Goal: Information Seeking & Learning: Learn about a topic

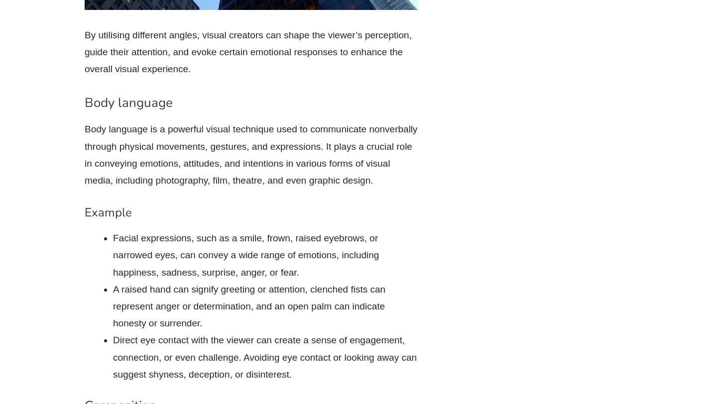
scroll to position [3612, 0]
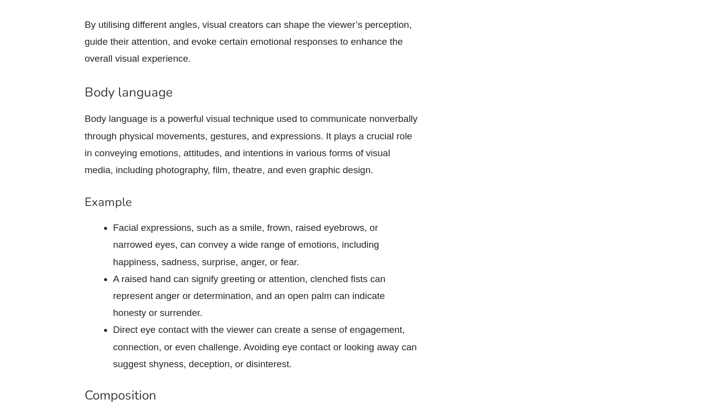
click at [98, 119] on p "Body language is a powerful visual technique used to communicate nonverbally th…" at bounding box center [252, 145] width 334 height 68
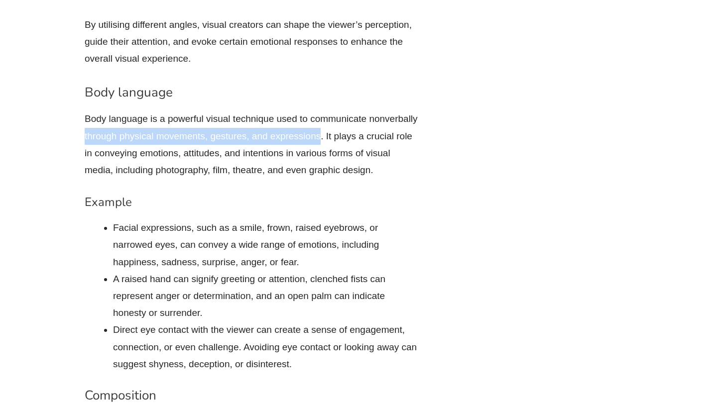
drag, startPoint x: 98, startPoint y: 119, endPoint x: 297, endPoint y: 123, distance: 199.2
click at [297, 123] on p "Body language is a powerful visual technique used to communicate nonverbally th…" at bounding box center [252, 145] width 334 height 68
copy p "through physical movements, gestures, and expressions"
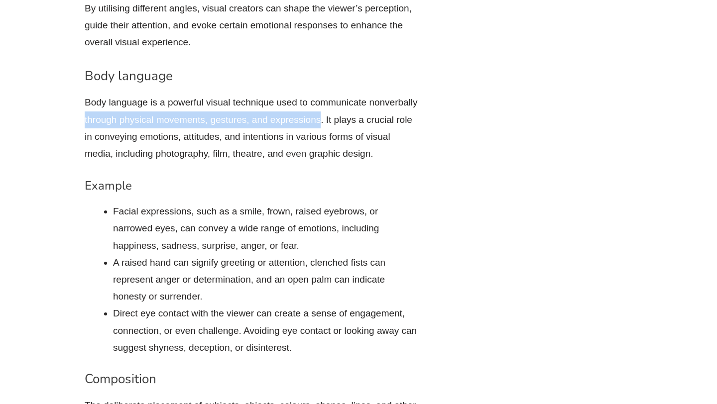
scroll to position [3619, 0]
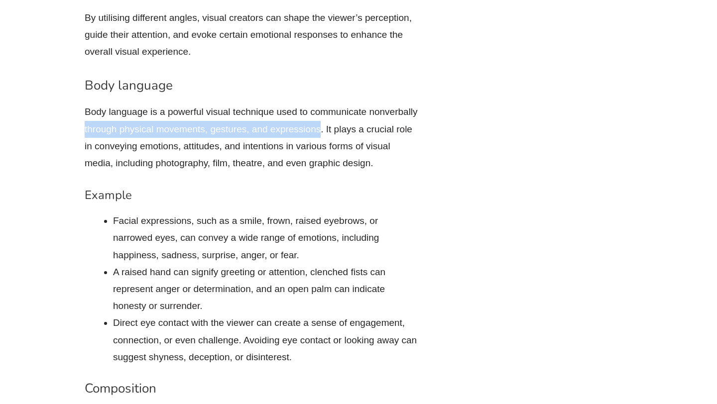
click at [317, 114] on p "Body language is a powerful visual technique used to communicate nonverbally th…" at bounding box center [252, 138] width 334 height 68
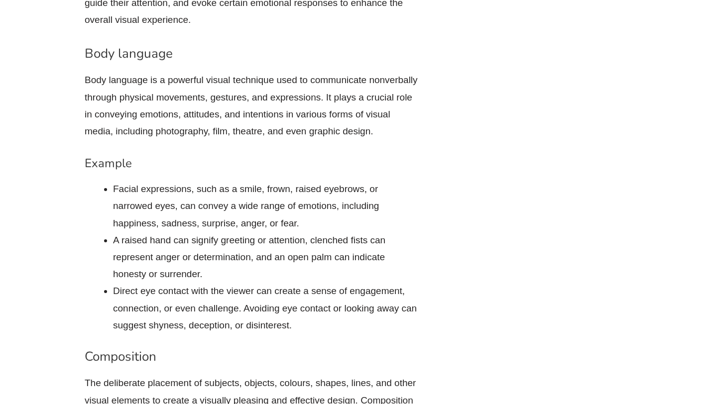
scroll to position [3652, 0]
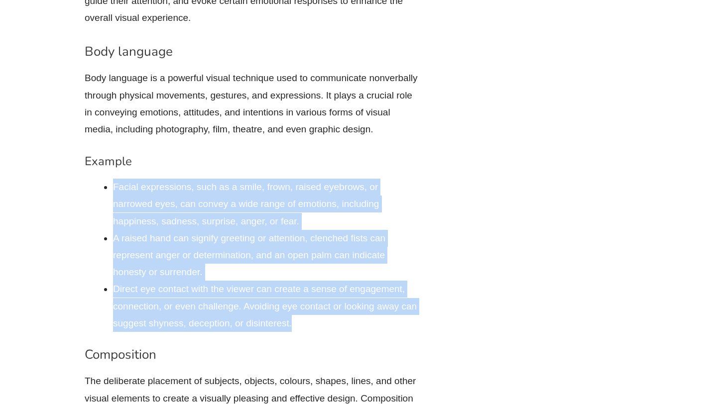
drag, startPoint x: 112, startPoint y: 169, endPoint x: 310, endPoint y: 312, distance: 244.0
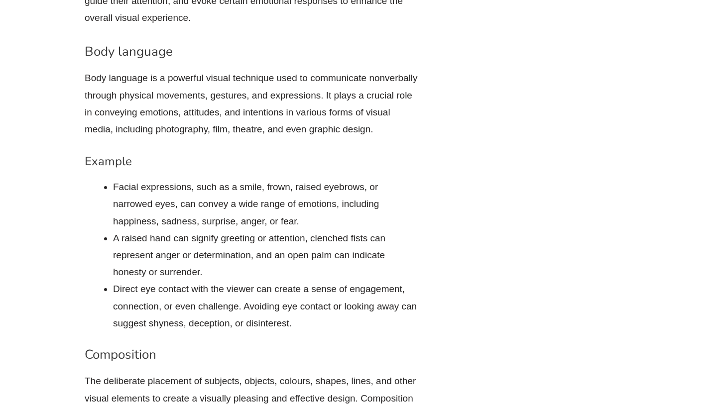
click at [359, 113] on p "Body language is a powerful visual technique used to communicate nonverbally th…" at bounding box center [252, 104] width 334 height 68
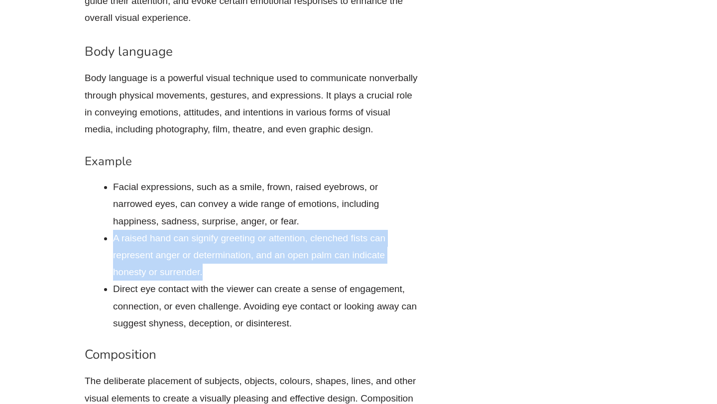
drag, startPoint x: 113, startPoint y: 220, endPoint x: 225, endPoint y: 253, distance: 116.8
click at [225, 253] on li "A raised hand can signify greeting or attention, clenched fists can represent a…" at bounding box center [265, 255] width 305 height 51
copy li "A raised hand can signify greeting or attention, clenched fists can represent a…"
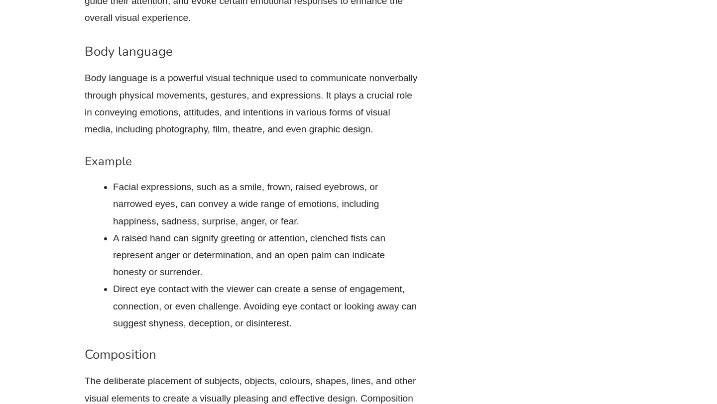
click at [270, 189] on li "Facial expressions, such as a smile, frown, raised eyebrows, or narrowed eyes, …" at bounding box center [265, 204] width 305 height 51
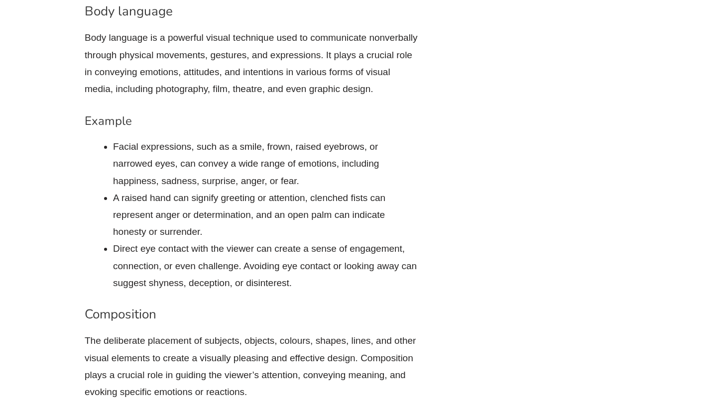
scroll to position [3705, 0]
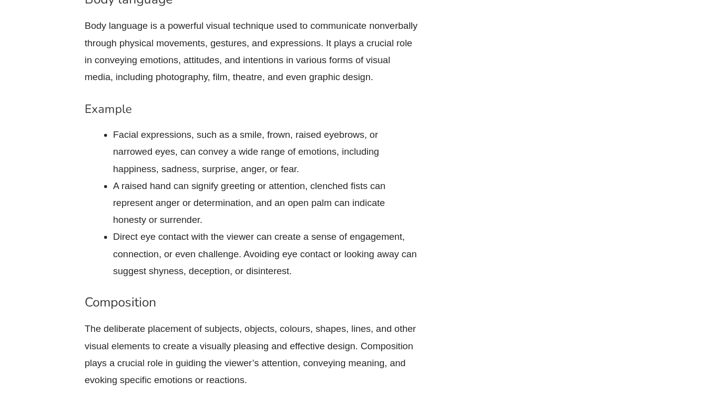
click at [287, 229] on li "Direct eye contact with the viewer can create a sense of engagement, connection…" at bounding box center [265, 254] width 305 height 51
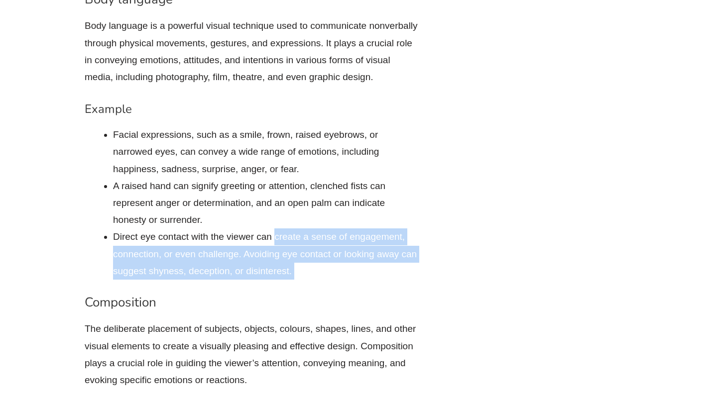
drag, startPoint x: 287, startPoint y: 222, endPoint x: 302, endPoint y: 248, distance: 29.5
click at [302, 248] on li "Direct eye contact with the viewer can create a sense of engagement, connection…" at bounding box center [265, 254] width 305 height 51
copy div "create a sense of engagement, connection, or even challenge. Avoiding eye conta…"
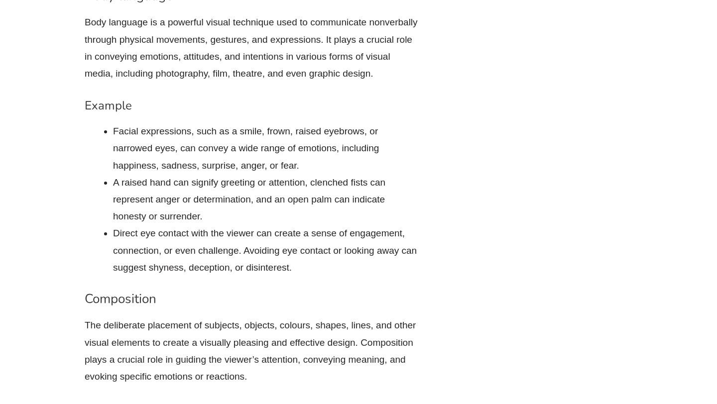
click at [387, 181] on li "A raised hand can signify greeting or attention, clenched fists can represent a…" at bounding box center [265, 199] width 305 height 51
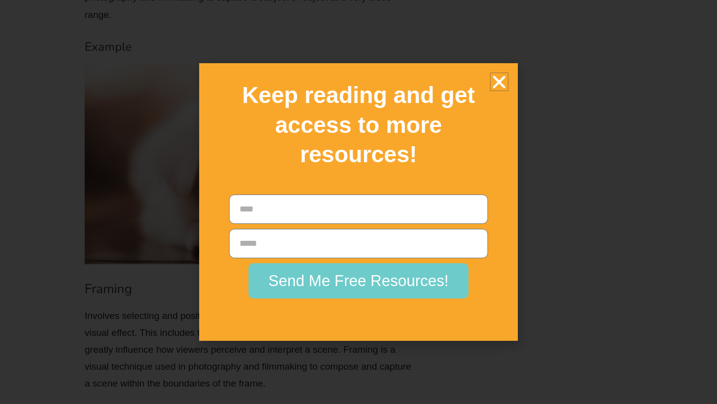
scroll to position [4862, 0]
click at [500, 73] on icon "Close" at bounding box center [499, 81] width 17 height 17
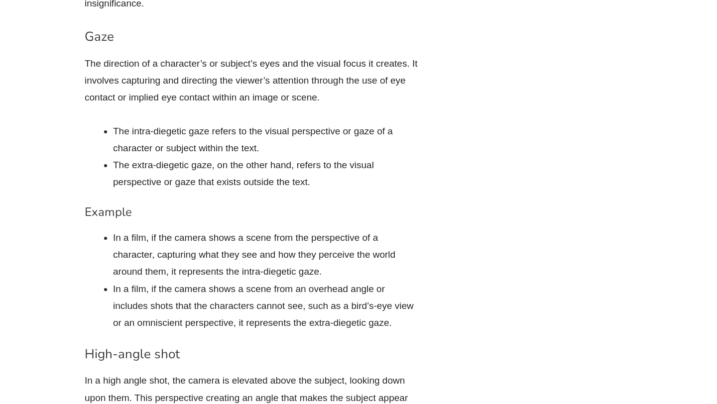
scroll to position [5603, 0]
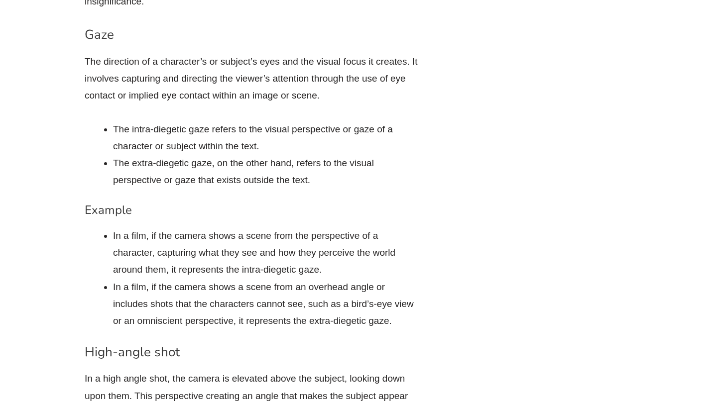
click at [411, 53] on p "The direction of a character’s or subject’s eyes and the visual focus it create…" at bounding box center [252, 78] width 334 height 51
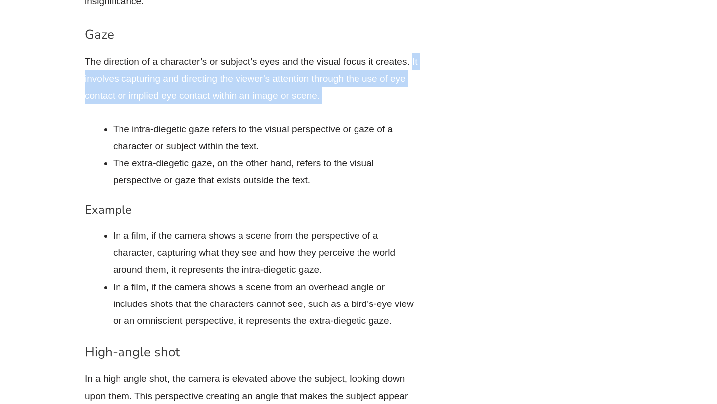
drag, startPoint x: 411, startPoint y: 43, endPoint x: 421, endPoint y: 84, distance: 42.2
copy div "It involves capturing and directing the viewer’s attention through the use of e…"
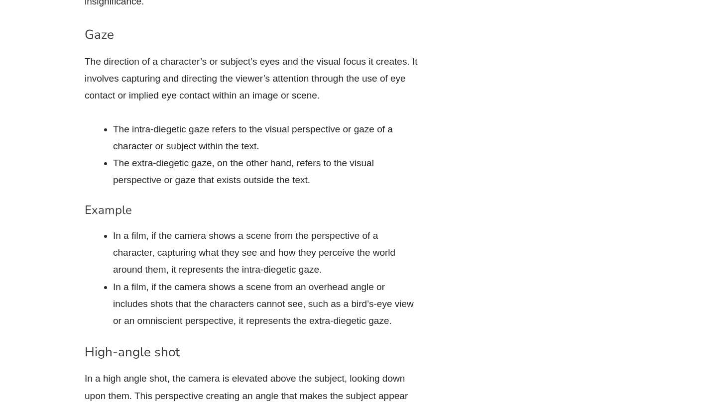
click at [117, 121] on li "The intra-diegetic gaze refers to the visual perspective or gaze of a character…" at bounding box center [265, 138] width 305 height 34
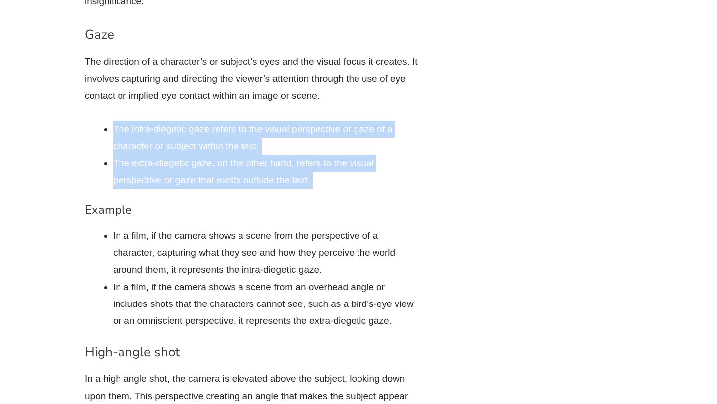
drag, startPoint x: 117, startPoint y: 110, endPoint x: 316, endPoint y: 163, distance: 206.6
click at [316, 163] on ul "The intra-diegetic gaze refers to the visual perspective or gaze of a character…" at bounding box center [265, 155] width 305 height 68
copy div "The intra-diegetic gaze refers to the visual perspective or gaze of a character…"
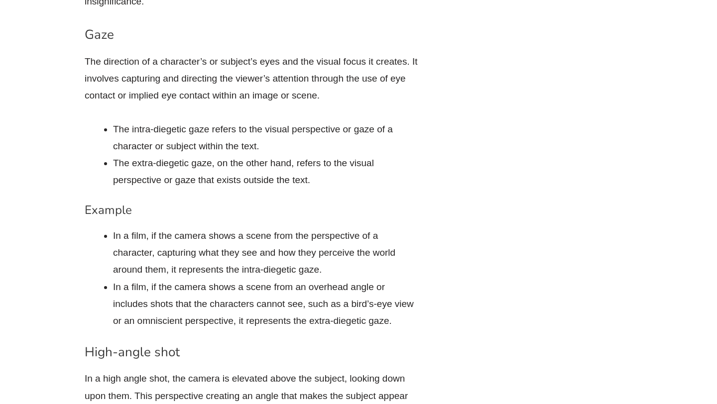
click at [296, 128] on li "The intra-diegetic gaze refers to the visual perspective or gaze of a character…" at bounding box center [265, 138] width 305 height 34
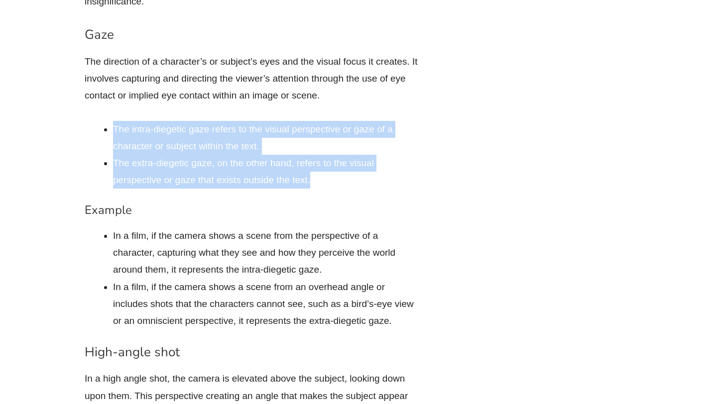
drag, startPoint x: 334, startPoint y: 167, endPoint x: 101, endPoint y: 109, distance: 240.1
copy ul "The intra-diegetic gaze refers to the visual perspective or gaze of a character…"
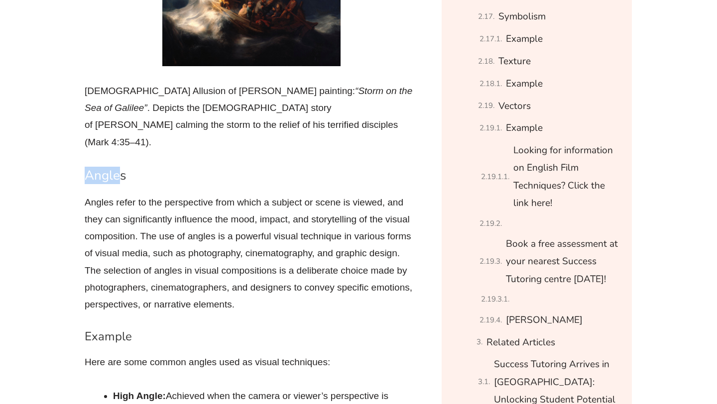
scroll to position [1363, 0]
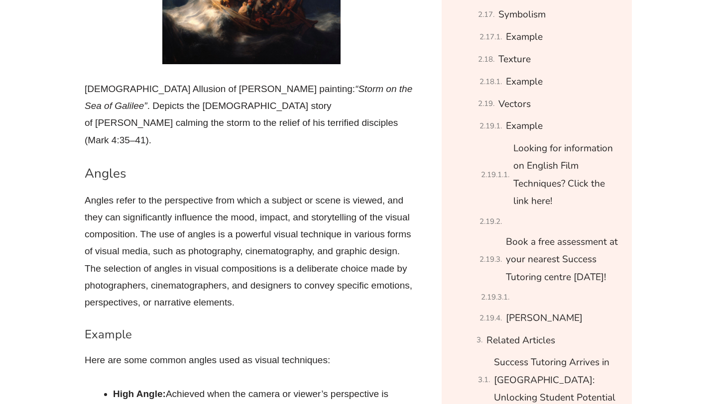
click at [171, 237] on p "Angles refer to the perspective from which a subject or scene is viewed, and th…" at bounding box center [252, 251] width 334 height 119
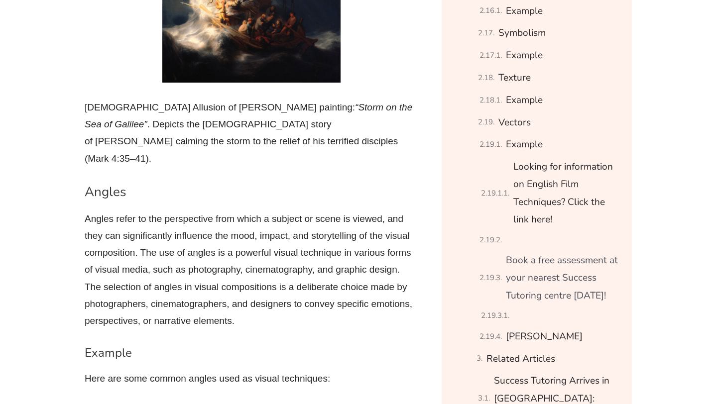
scroll to position [1837, 0]
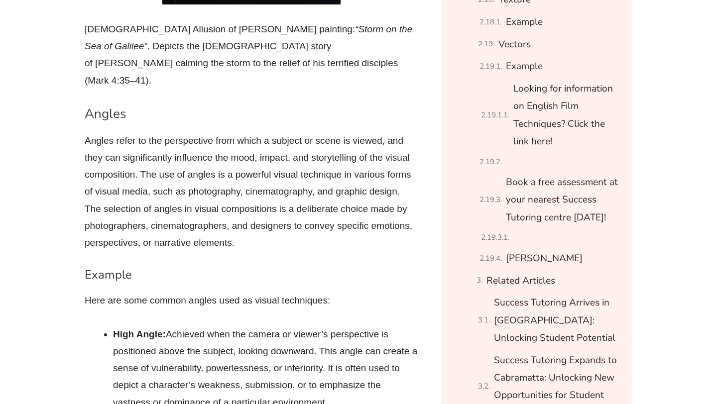
scroll to position [1424, 0]
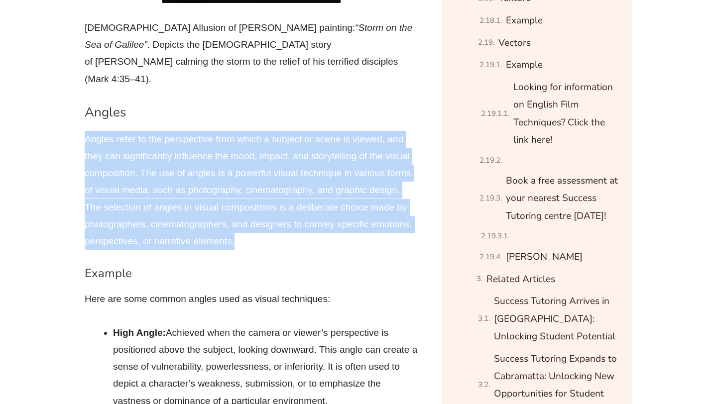
drag, startPoint x: 87, startPoint y: 125, endPoint x: 338, endPoint y: 220, distance: 268.6
click at [338, 220] on p "Angles refer to the perspective from which a subject or scene is viewed, and th…" at bounding box center [252, 190] width 334 height 119
copy p "Angles refer to the perspective from which a subject or scene is viewed, and th…"
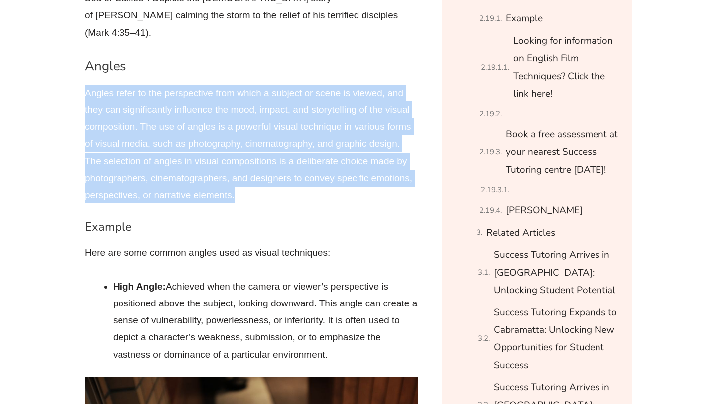
click at [293, 245] on p "Here are some common angles used as visual techniques:" at bounding box center [252, 253] width 334 height 17
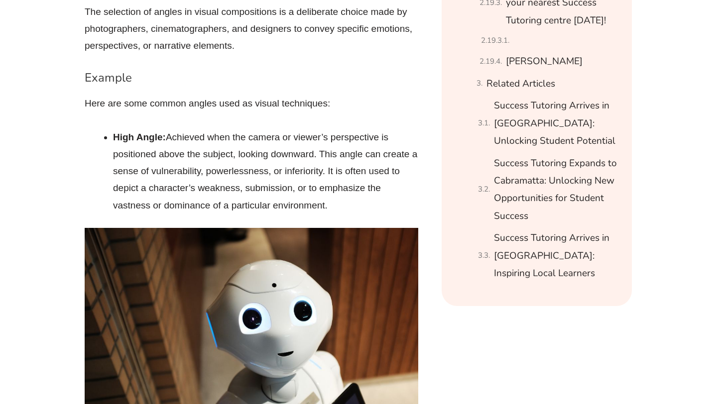
scroll to position [1542, 0]
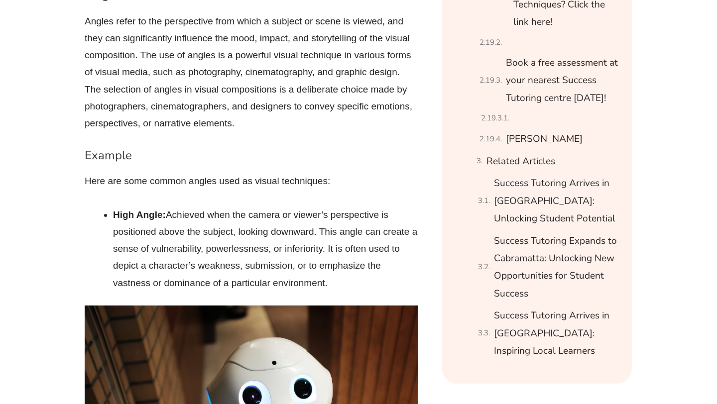
click at [175, 207] on li "High Angle: Achieved when the camera or viewer’s perspective is positioned abov…" at bounding box center [265, 249] width 305 height 85
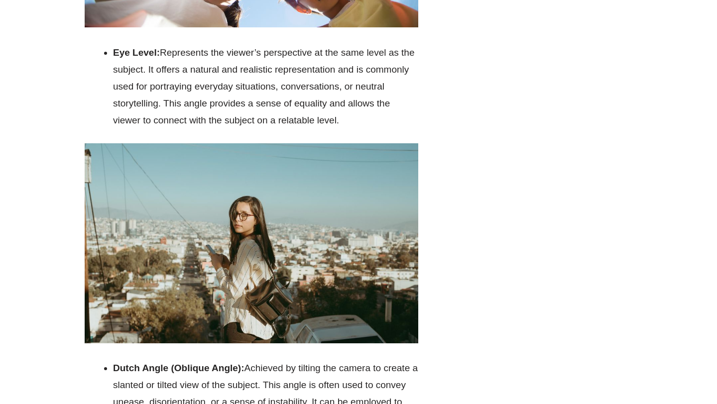
scroll to position [2324, 0]
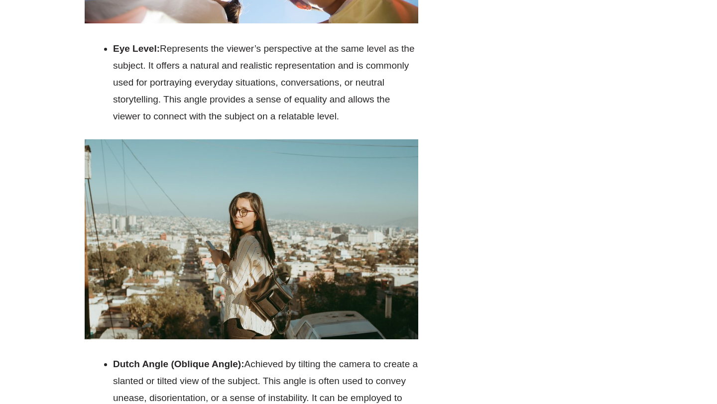
click at [160, 40] on li "Eye Level: Represents the viewer’s perspective at the same level as the subject…" at bounding box center [265, 82] width 305 height 85
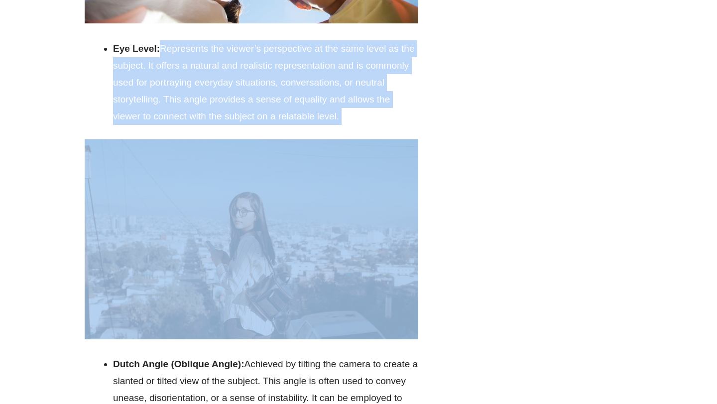
drag, startPoint x: 160, startPoint y: 31, endPoint x: 355, endPoint y: 96, distance: 204.7
click at [355, 96] on li "Eye Level: Represents the viewer’s perspective at the same level as the subject…" at bounding box center [265, 82] width 305 height 85
copy div "Represents the viewer’s perspective at the same level as the subject. It offers…"
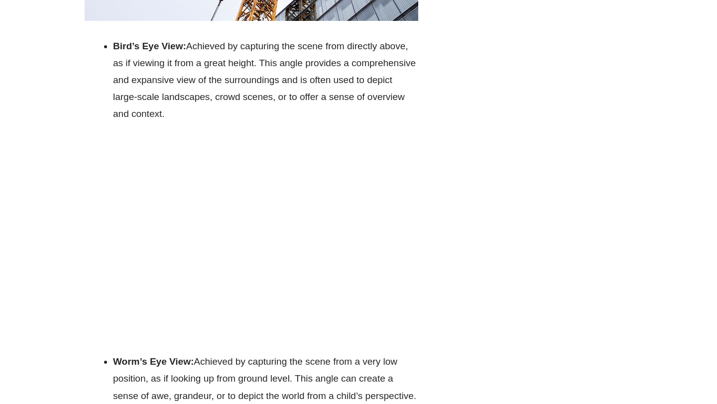
scroll to position [2959, 0]
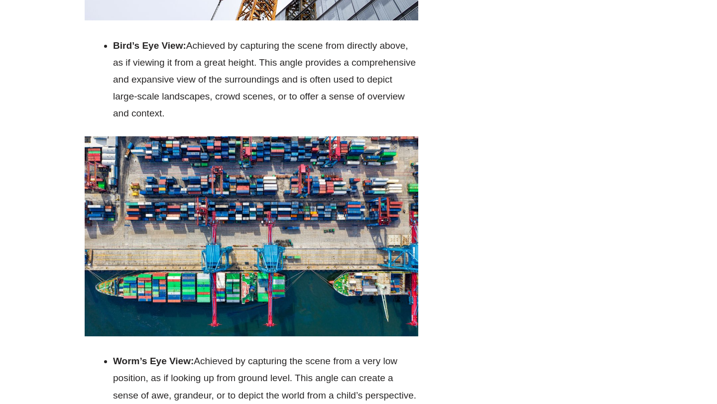
click at [264, 43] on li "Bird’s Eye View: Achieved by capturing the scene from directly above, as if vie…" at bounding box center [265, 79] width 305 height 85
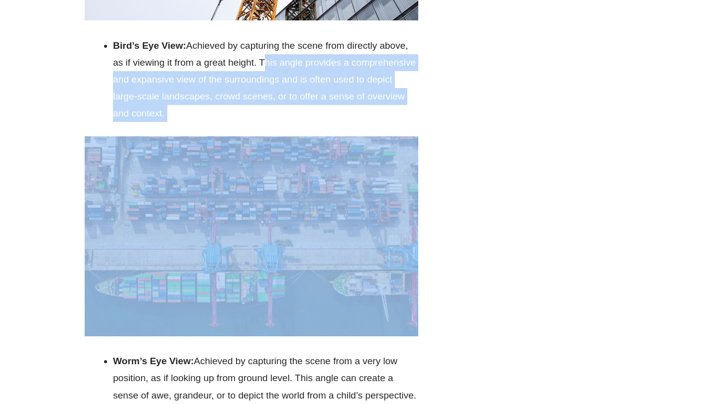
drag, startPoint x: 264, startPoint y: 43, endPoint x: 303, endPoint y: 91, distance: 61.9
click at [304, 91] on li "Bird’s Eye View: Achieved by capturing the scene from directly above, as if vie…" at bounding box center [265, 79] width 305 height 85
copy div "This angle provides a comprehensive and expansive view of the surroundings and …"
click at [381, 219] on img at bounding box center [252, 236] width 334 height 200
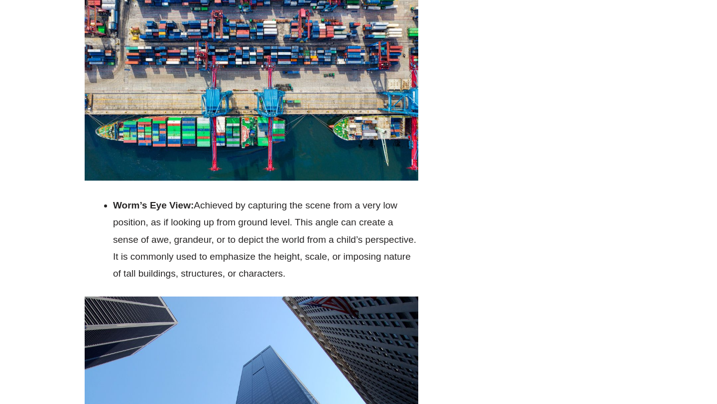
click at [386, 204] on li "Worm’s Eye View: Achieved by capturing the scene from a very low position, as i…" at bounding box center [265, 239] width 305 height 85
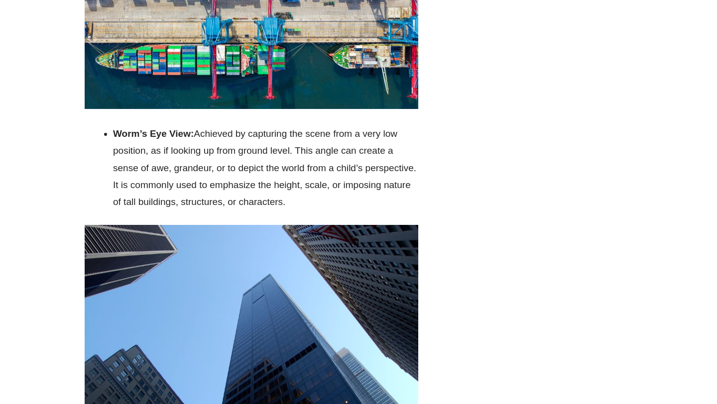
scroll to position [3198, 0]
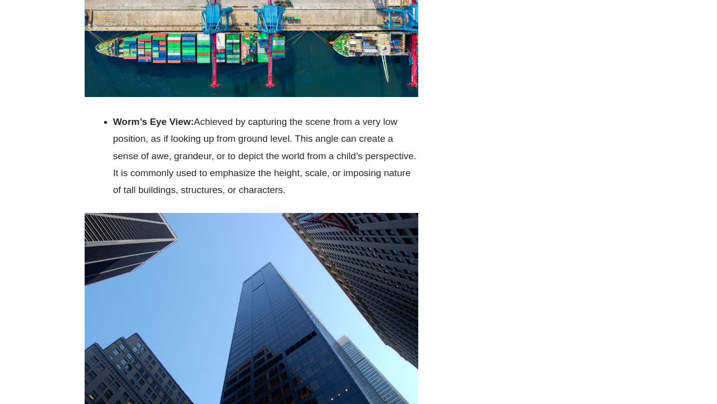
click at [213, 114] on li "Worm’s Eye View: Achieved by capturing the scene from a very low position, as i…" at bounding box center [265, 156] width 305 height 85
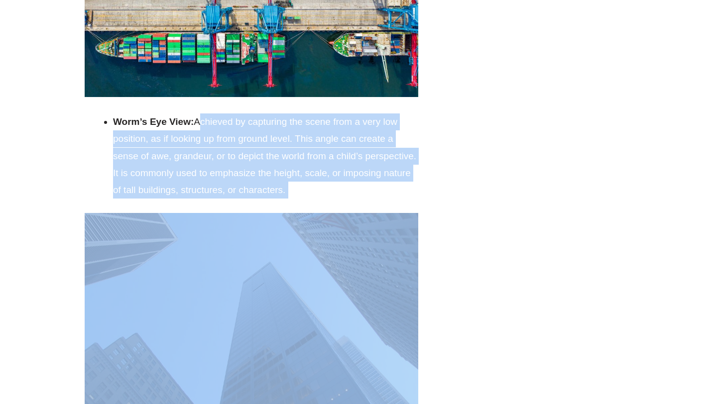
drag, startPoint x: 213, startPoint y: 105, endPoint x: 318, endPoint y: 182, distance: 130.4
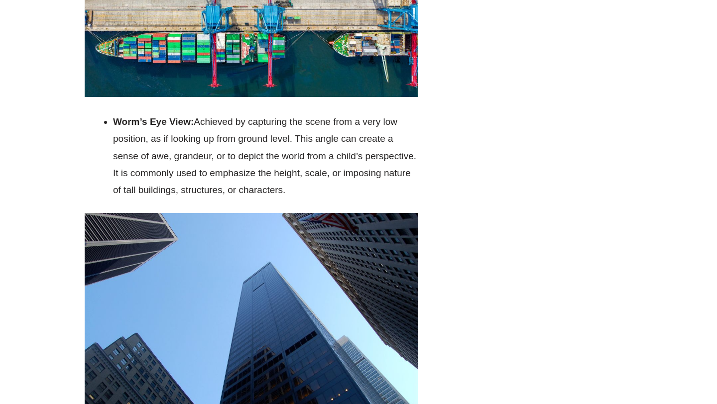
click at [302, 173] on li "Worm’s Eye View: Achieved by capturing the scene from a very low position, as i…" at bounding box center [265, 156] width 305 height 85
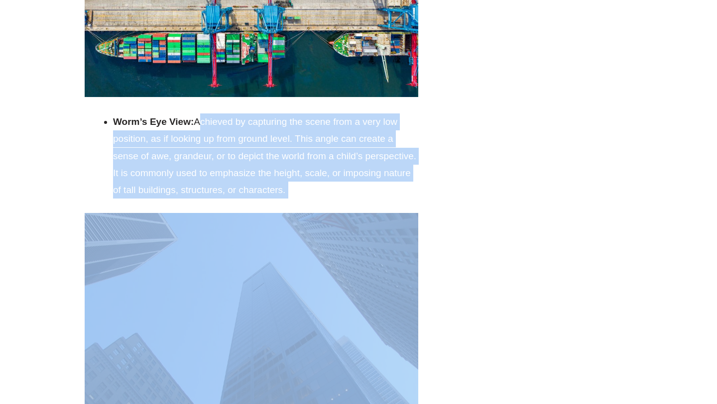
drag, startPoint x: 302, startPoint y: 173, endPoint x: 209, endPoint y: 103, distance: 116.6
click at [209, 114] on li "Worm’s Eye View: Achieved by capturing the scene from a very low position, as i…" at bounding box center [265, 156] width 305 height 85
copy div "Achieved by capturing the scene from a very low position, as if looking up from…"
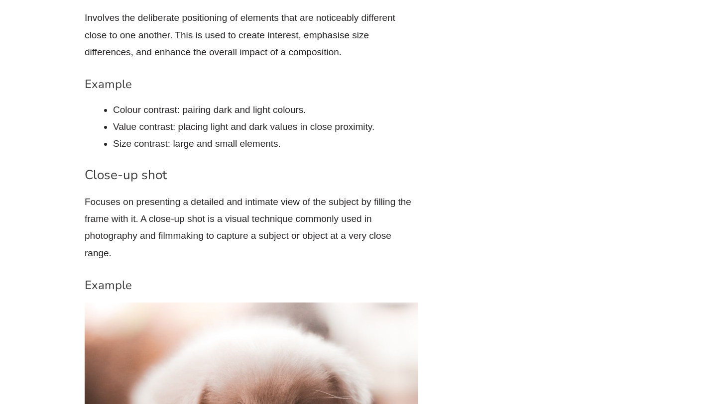
scroll to position [4930, 0]
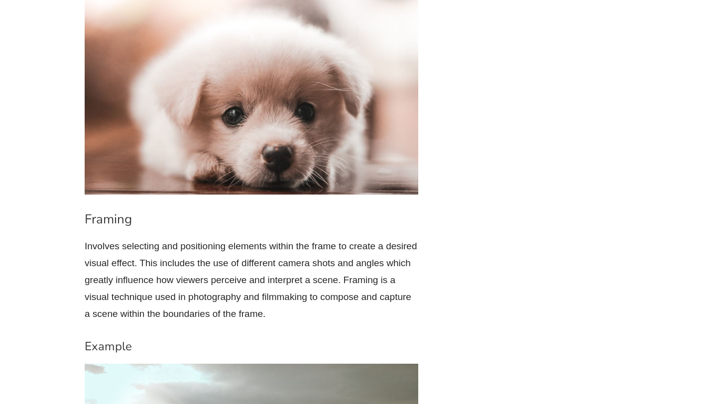
click at [191, 238] on p "Involves selecting and positioning elements within the frame to create a desire…" at bounding box center [252, 280] width 334 height 85
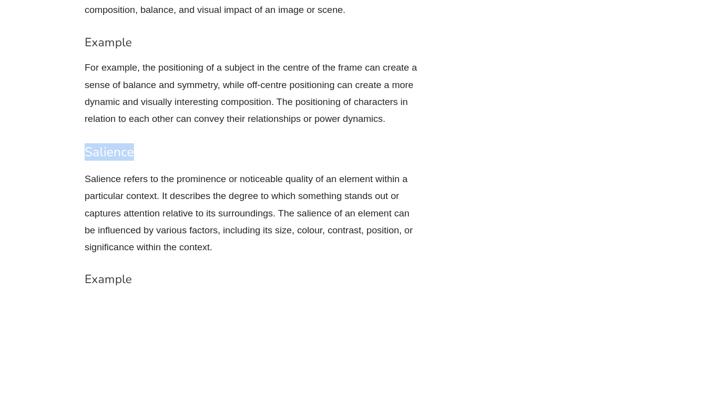
scroll to position [7990, 0]
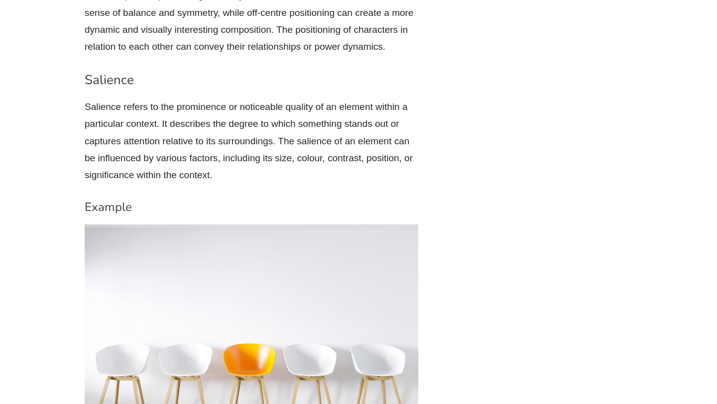
scroll to position [8059, 0]
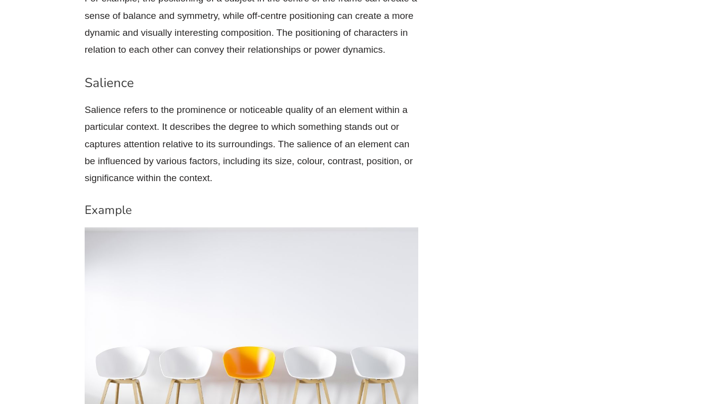
click at [189, 102] on p "Salience refers to the prominence or noticeable quality of an element within a …" at bounding box center [252, 144] width 334 height 85
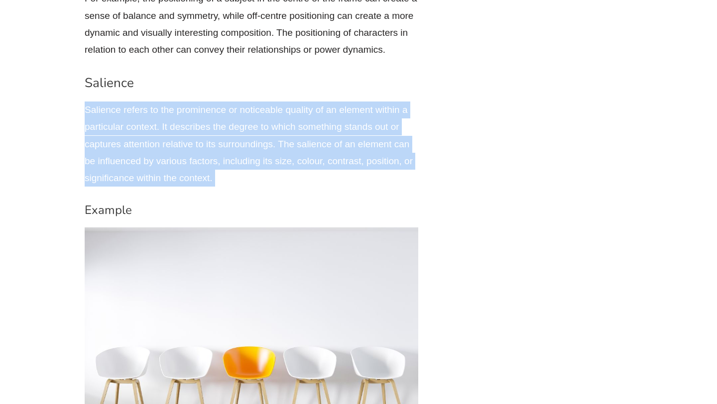
click at [189, 102] on p "Salience refers to the prominence or noticeable quality of an element within a …" at bounding box center [252, 144] width 334 height 85
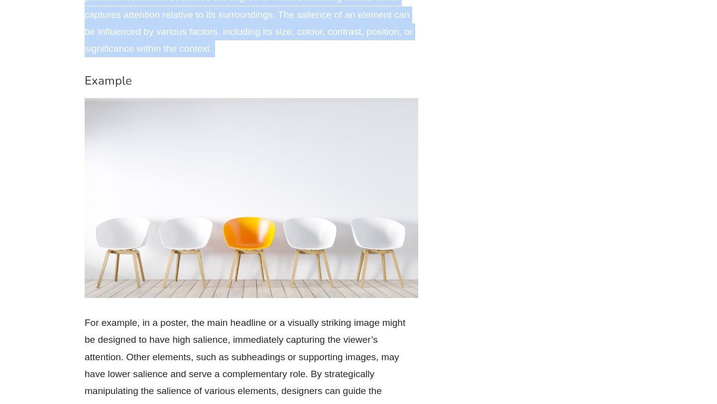
scroll to position [8189, 0]
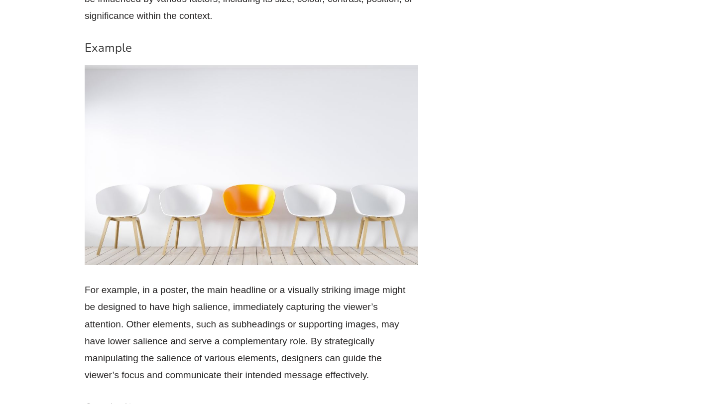
scroll to position [8223, 0]
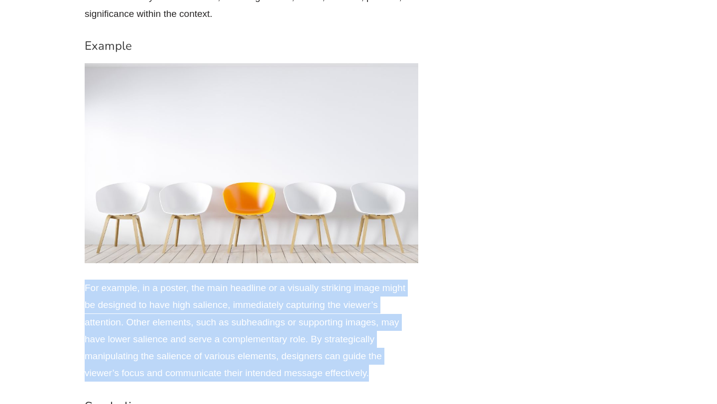
drag, startPoint x: 76, startPoint y: 247, endPoint x: 408, endPoint y: 338, distance: 344.5
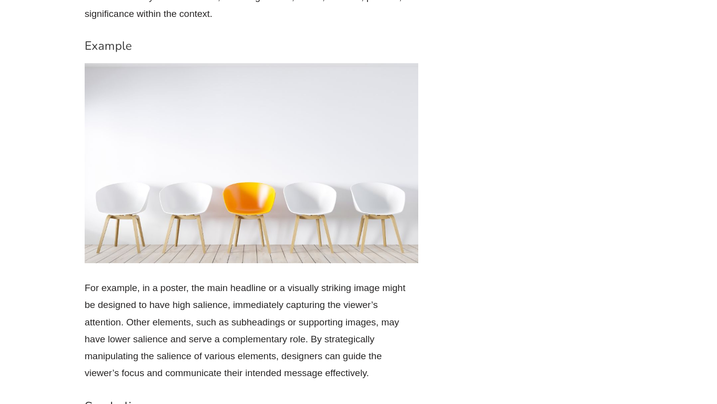
scroll to position [9336, 0]
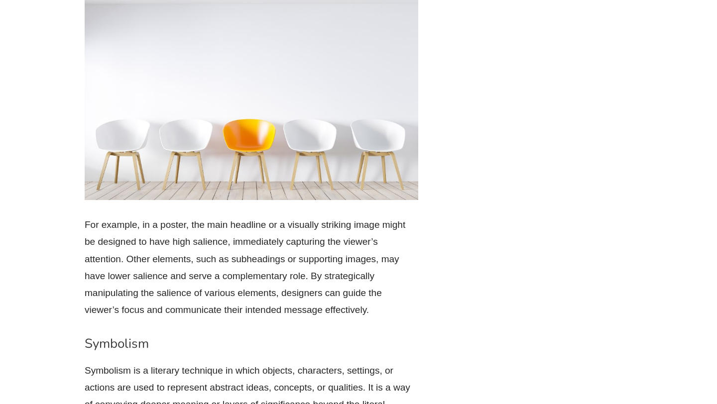
scroll to position [8286, 0]
click at [166, 221] on p "For example, in a poster, the main headline or a visually striking image might …" at bounding box center [252, 268] width 334 height 102
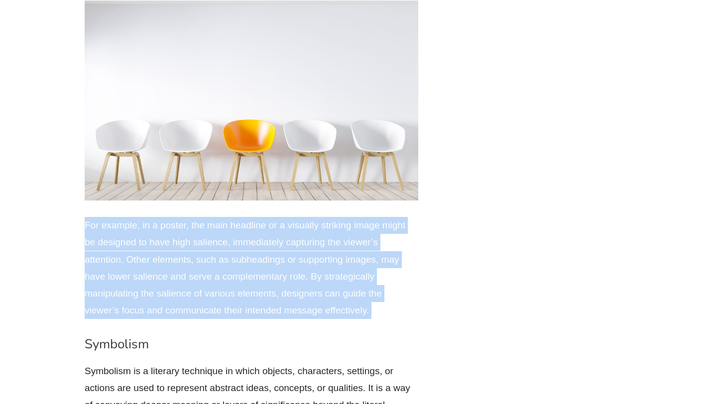
click at [166, 221] on p "For example, in a poster, the main headline or a visually striking image might …" at bounding box center [252, 268] width 334 height 102
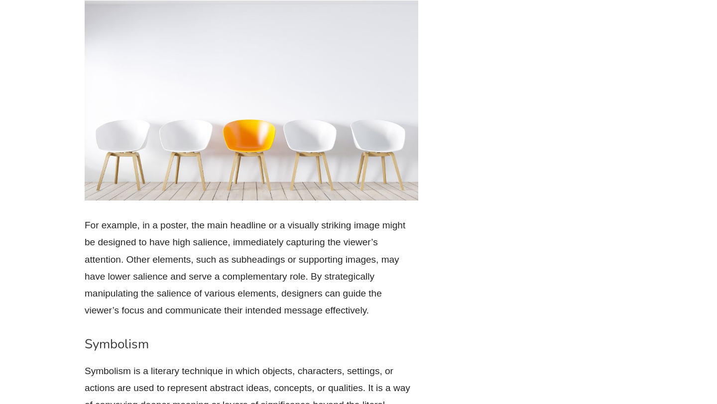
click at [172, 221] on p "For example, in a poster, the main headline or a visually striking image might …" at bounding box center [252, 268] width 334 height 102
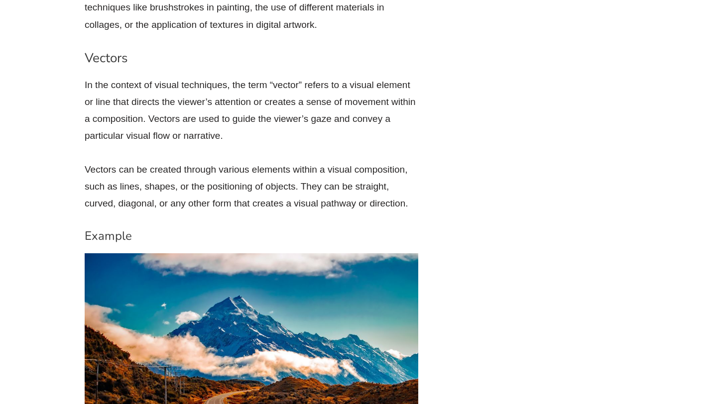
scroll to position [9521, 0]
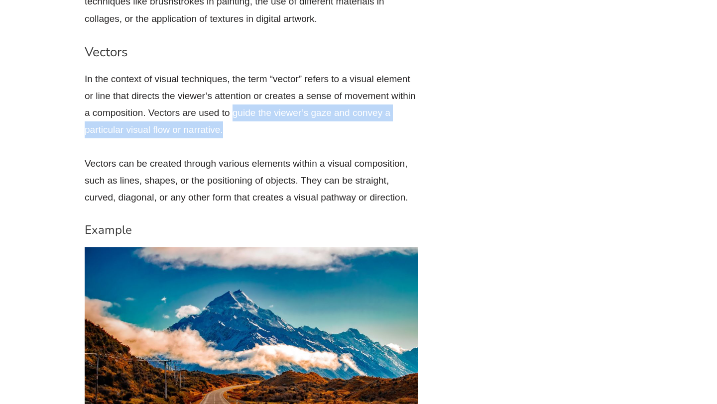
drag, startPoint x: 261, startPoint y: 90, endPoint x: 232, endPoint y: 74, distance: 33.2
click at [232, 74] on p "In the context of visual techniques, the term “vector” refers to a visual eleme…" at bounding box center [252, 105] width 334 height 68
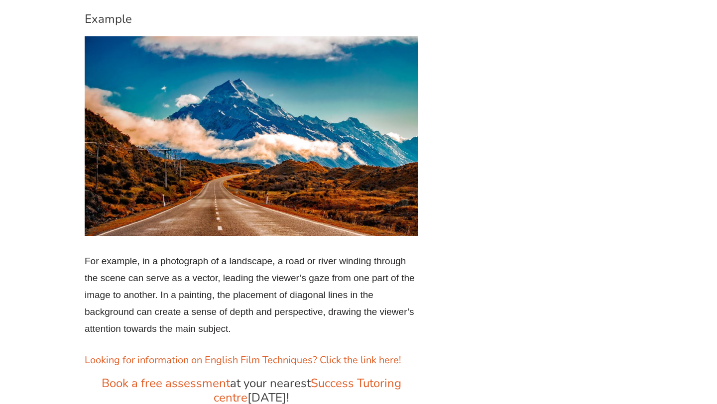
scroll to position [9732, 0]
